Goal: Task Accomplishment & Management: Manage account settings

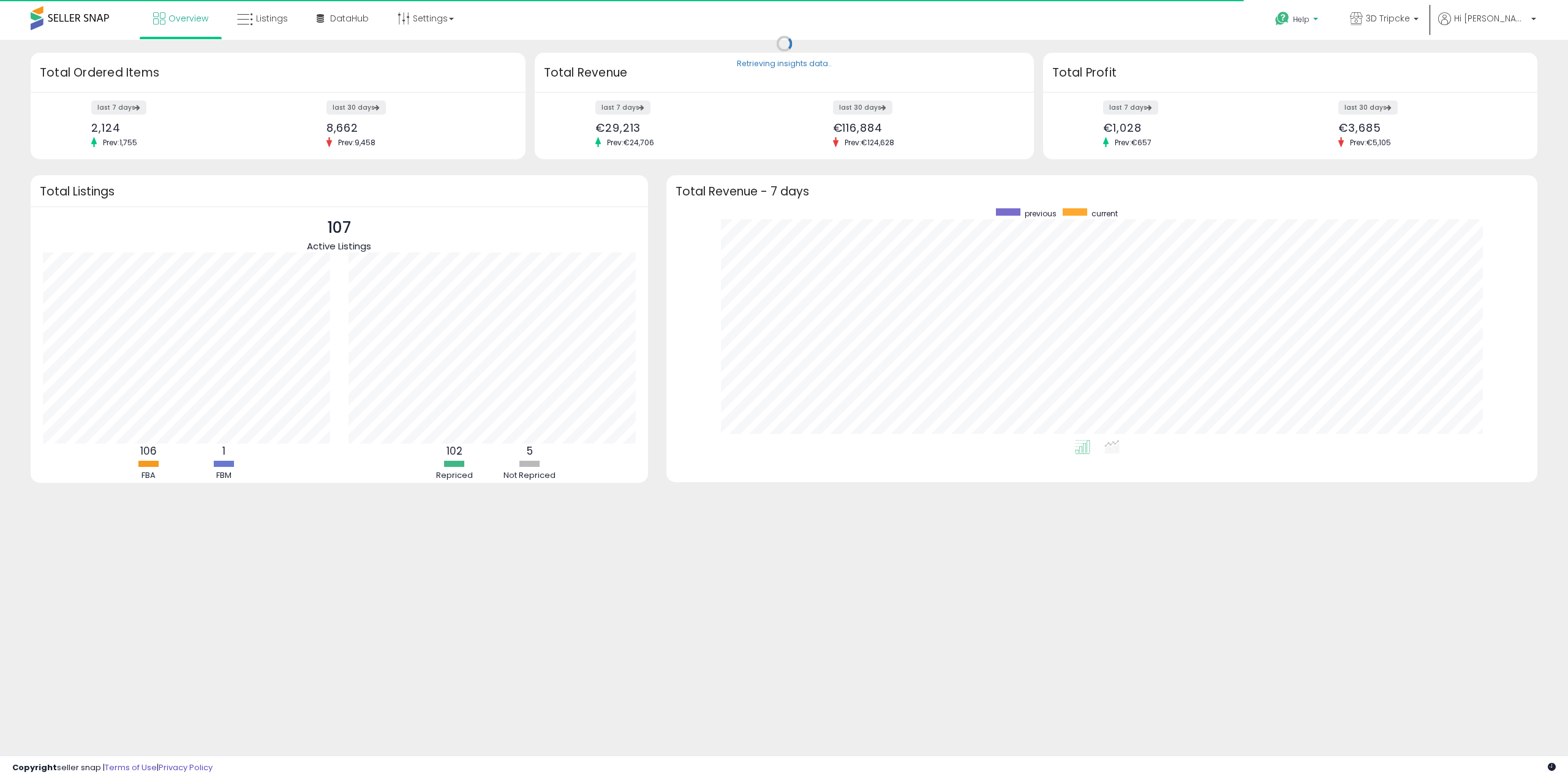
scroll to position [232, 848]
click at [1321, 26] on p "Help" at bounding box center [1298, 21] width 47 height 13
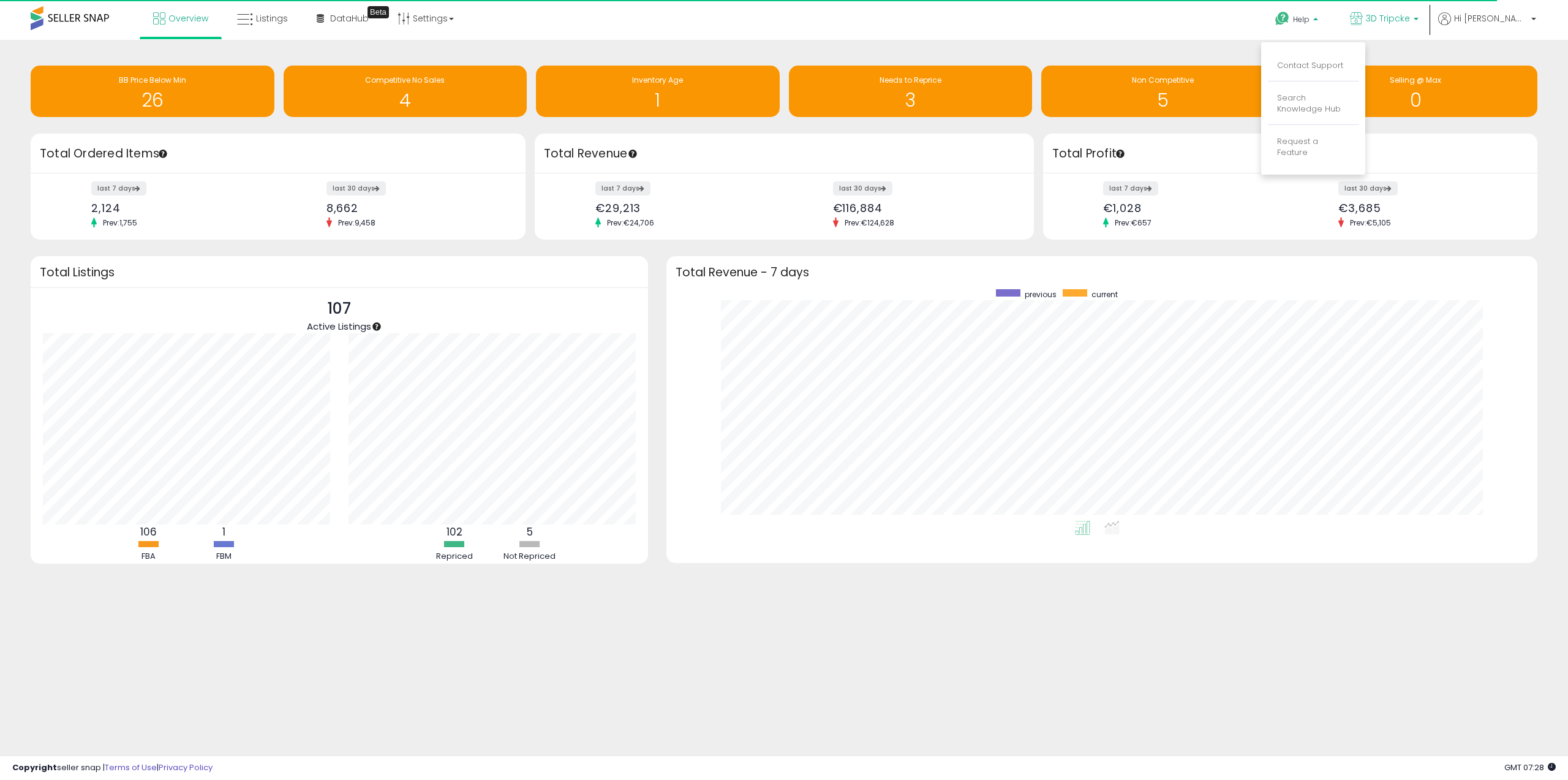
click at [1410, 17] on span "3D Tripcke" at bounding box center [1388, 18] width 44 height 12
click at [1531, 17] on p "Hi [PERSON_NAME]" at bounding box center [1487, 20] width 98 height 15
click at [1516, 71] on link "Account" at bounding box center [1508, 66] width 32 height 12
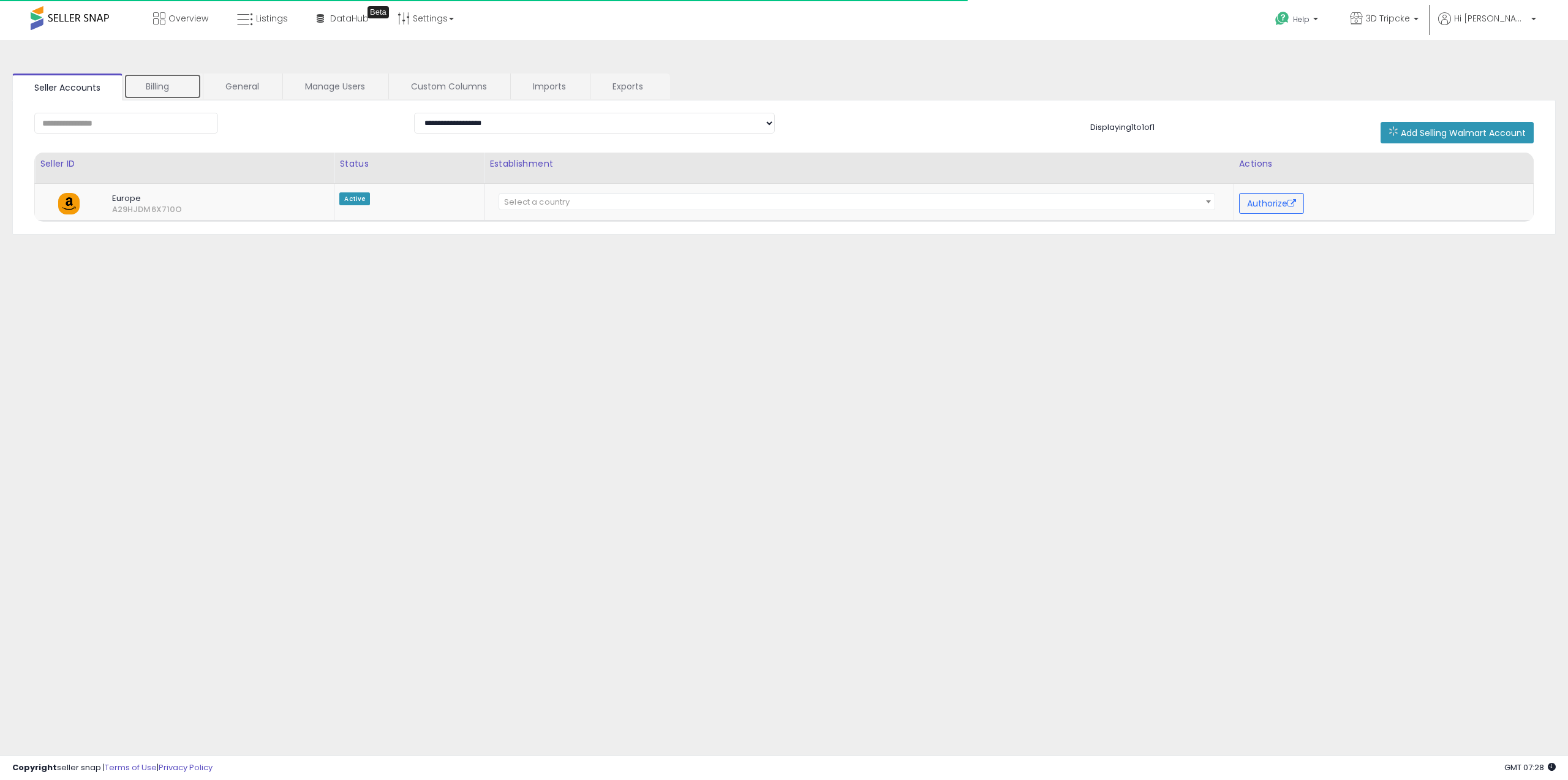
click at [181, 87] on link "Billing" at bounding box center [163, 86] width 78 height 26
